Goal: Information Seeking & Learning: Learn about a topic

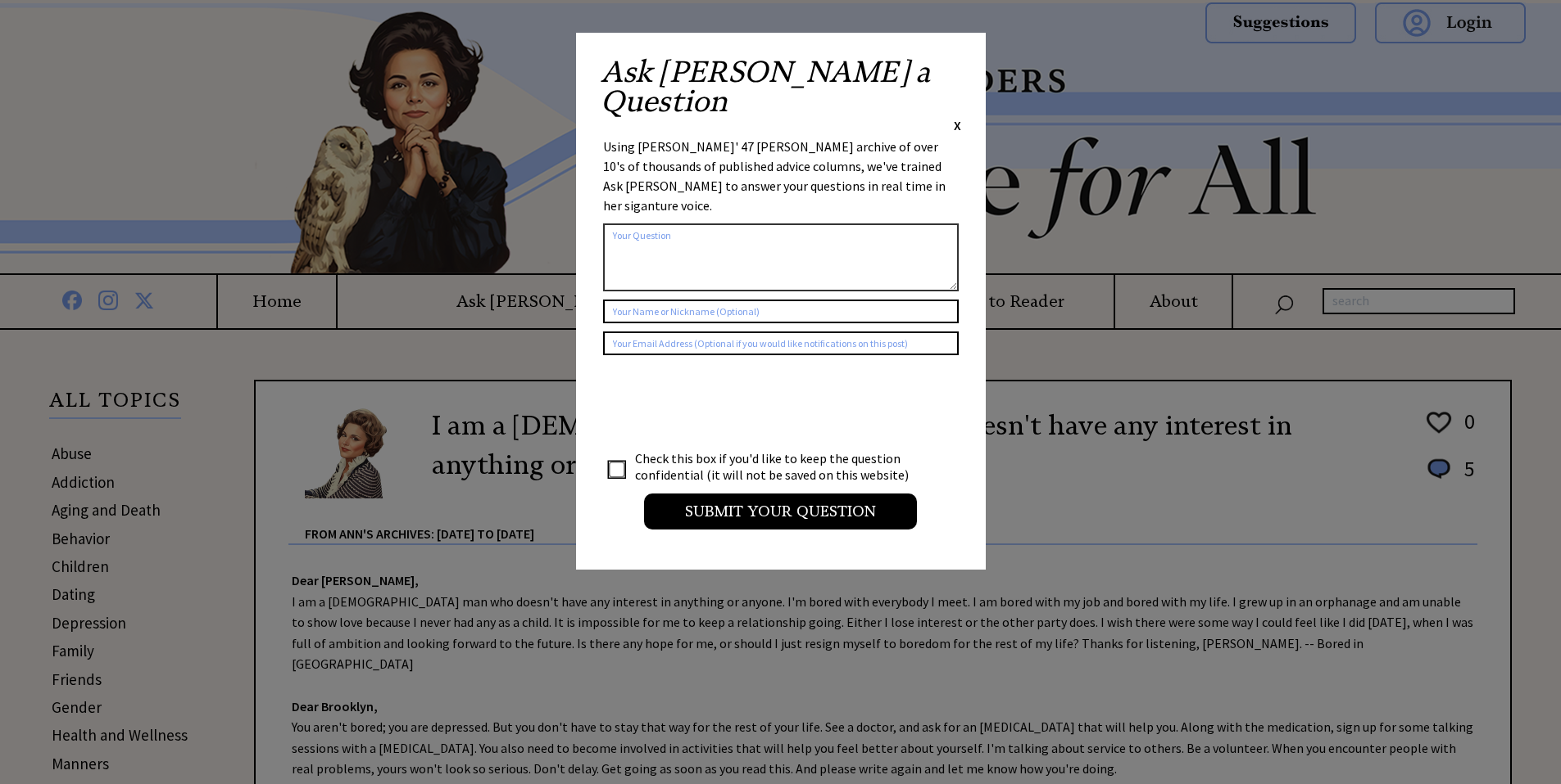
click at [956, 117] on span "X" at bounding box center [957, 125] width 7 height 17
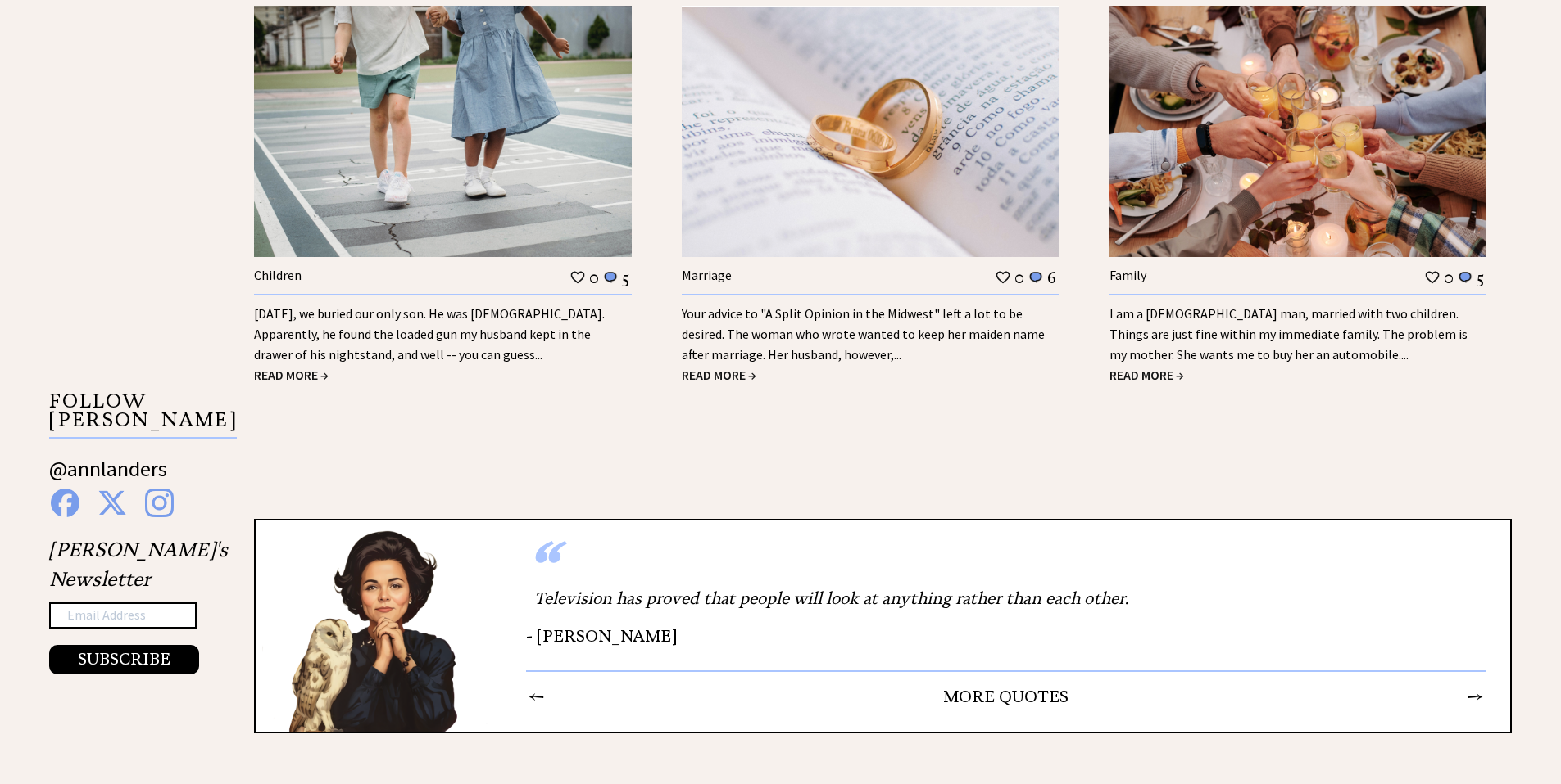
scroll to position [2453, 0]
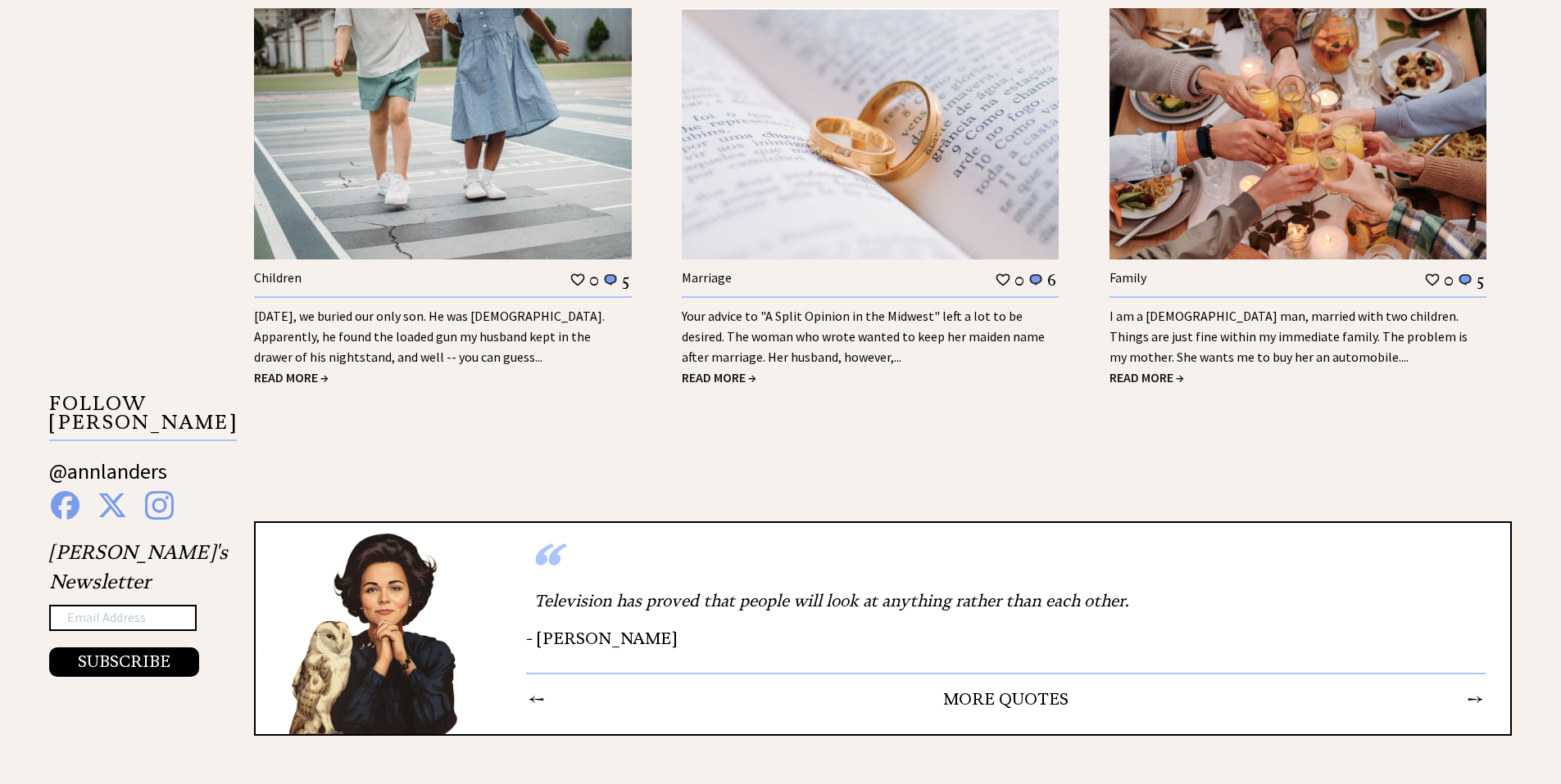
click at [1120, 369] on span "READ MORE →" at bounding box center [1146, 377] width 74 height 17
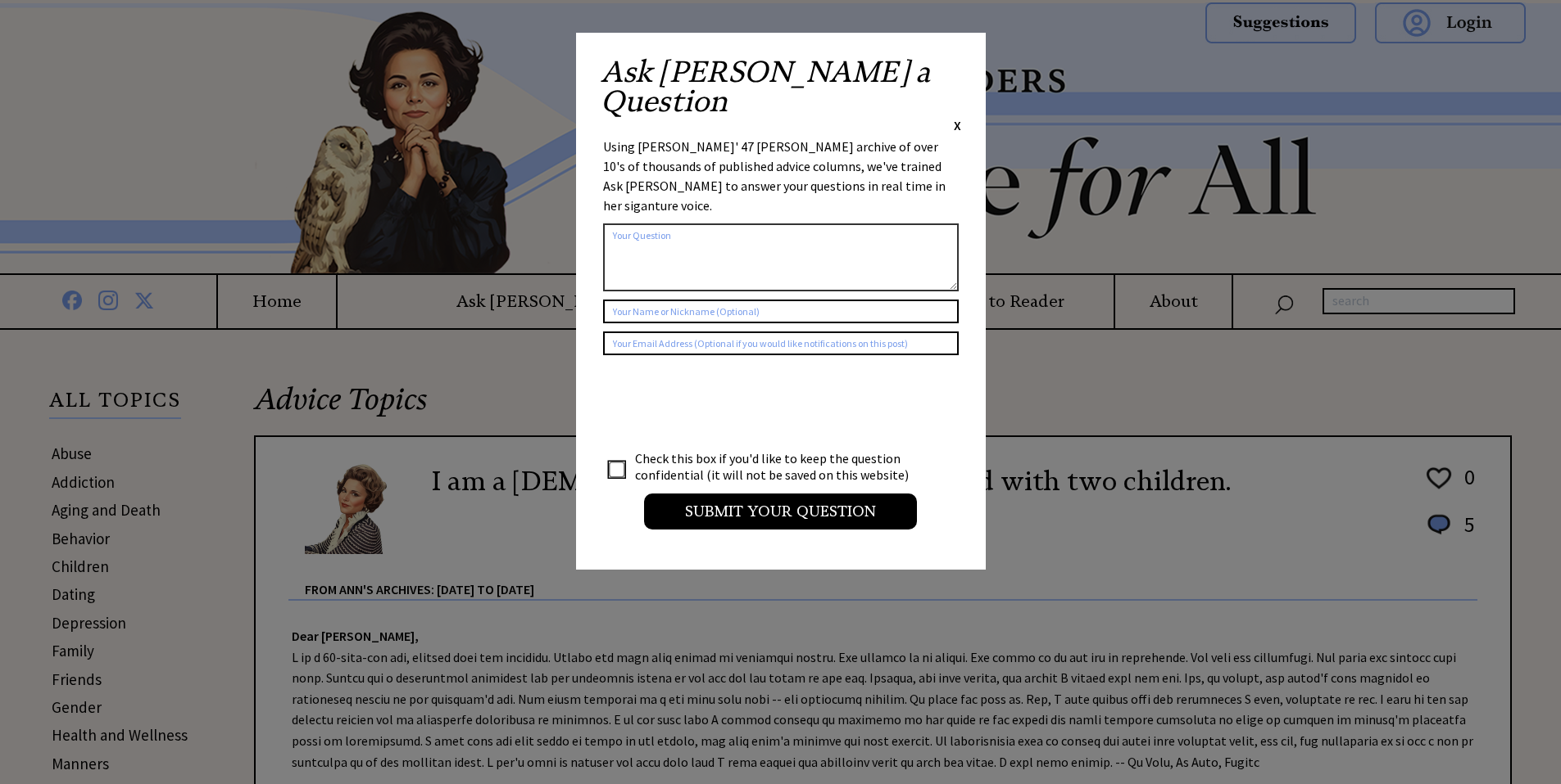
click at [957, 117] on span "X" at bounding box center [957, 125] width 7 height 17
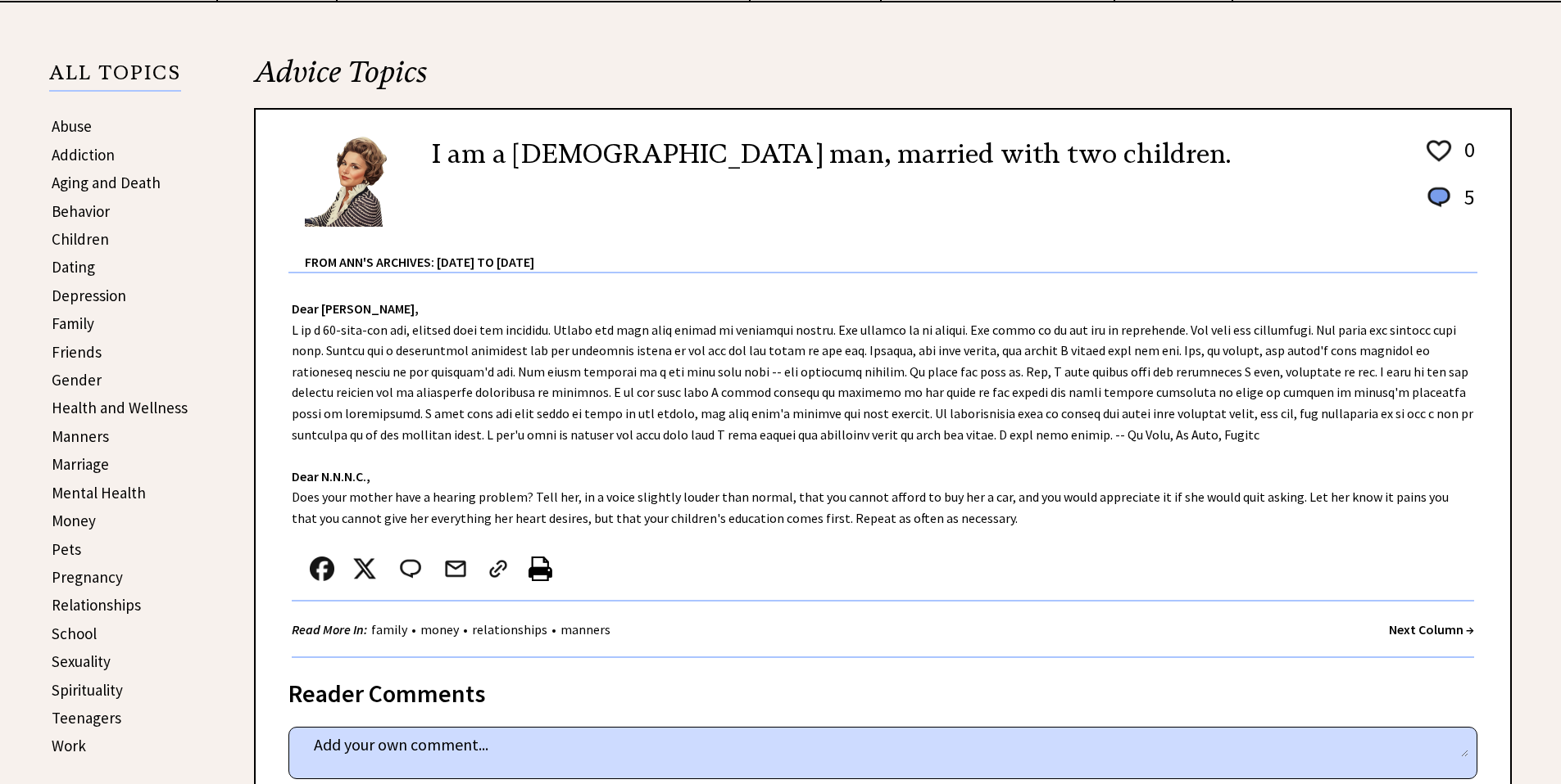
scroll to position [409, 0]
